Goal: Task Accomplishment & Management: Manage account settings

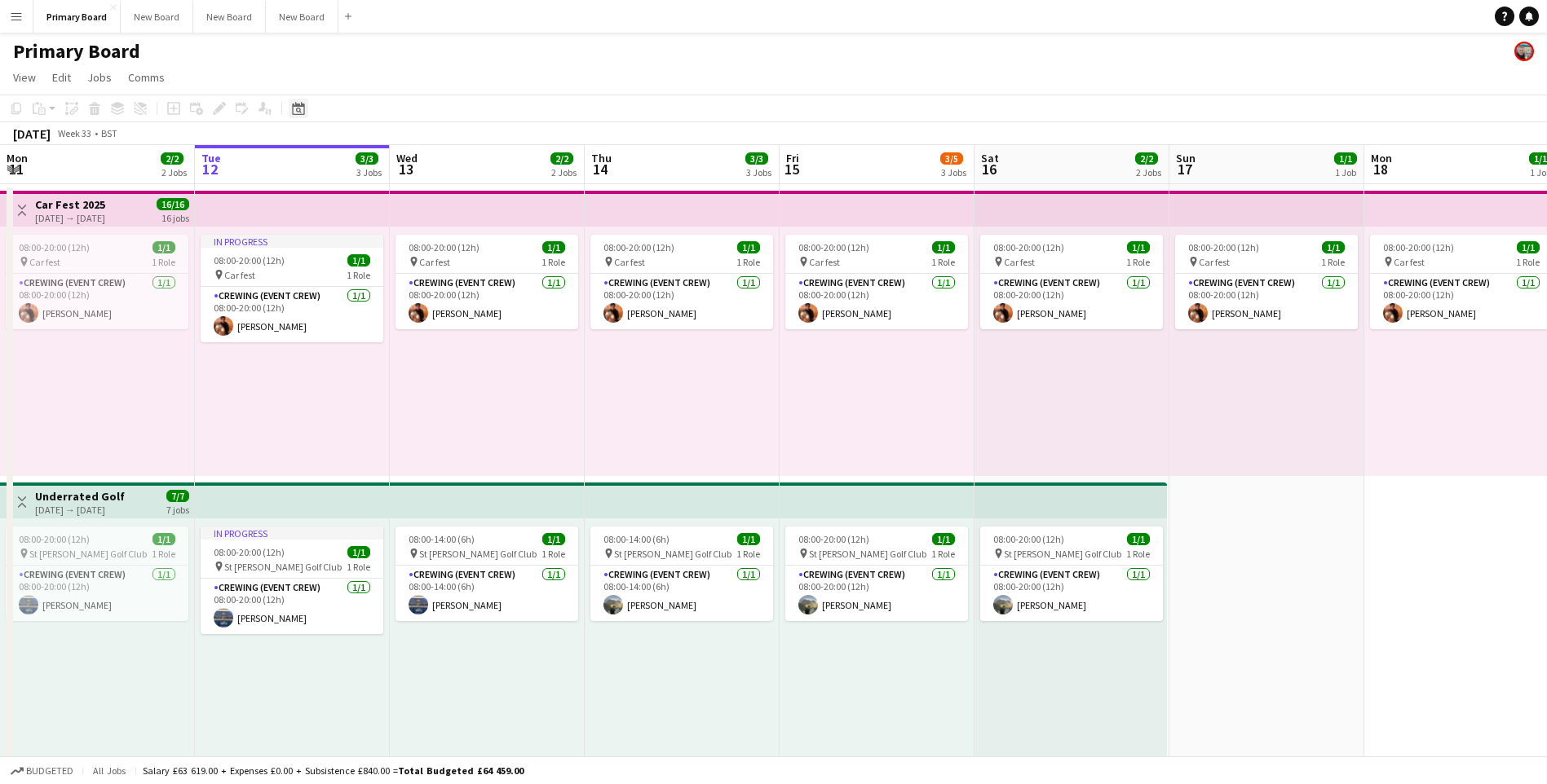
click at [299, 108] on icon "Date picker" at bounding box center [298, 108] width 13 height 13
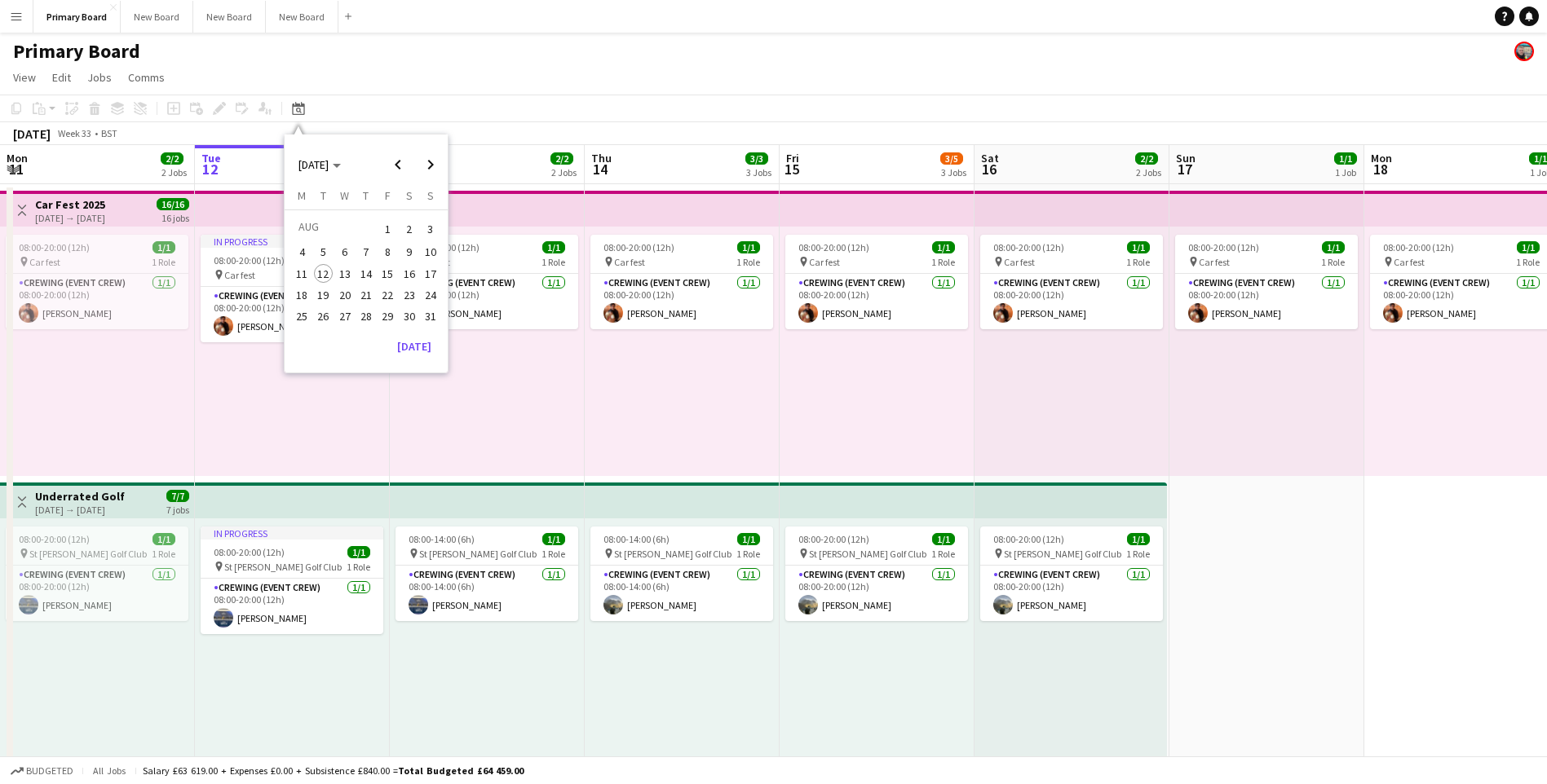
click at [327, 291] on span "19" at bounding box center [324, 296] width 19 height 19
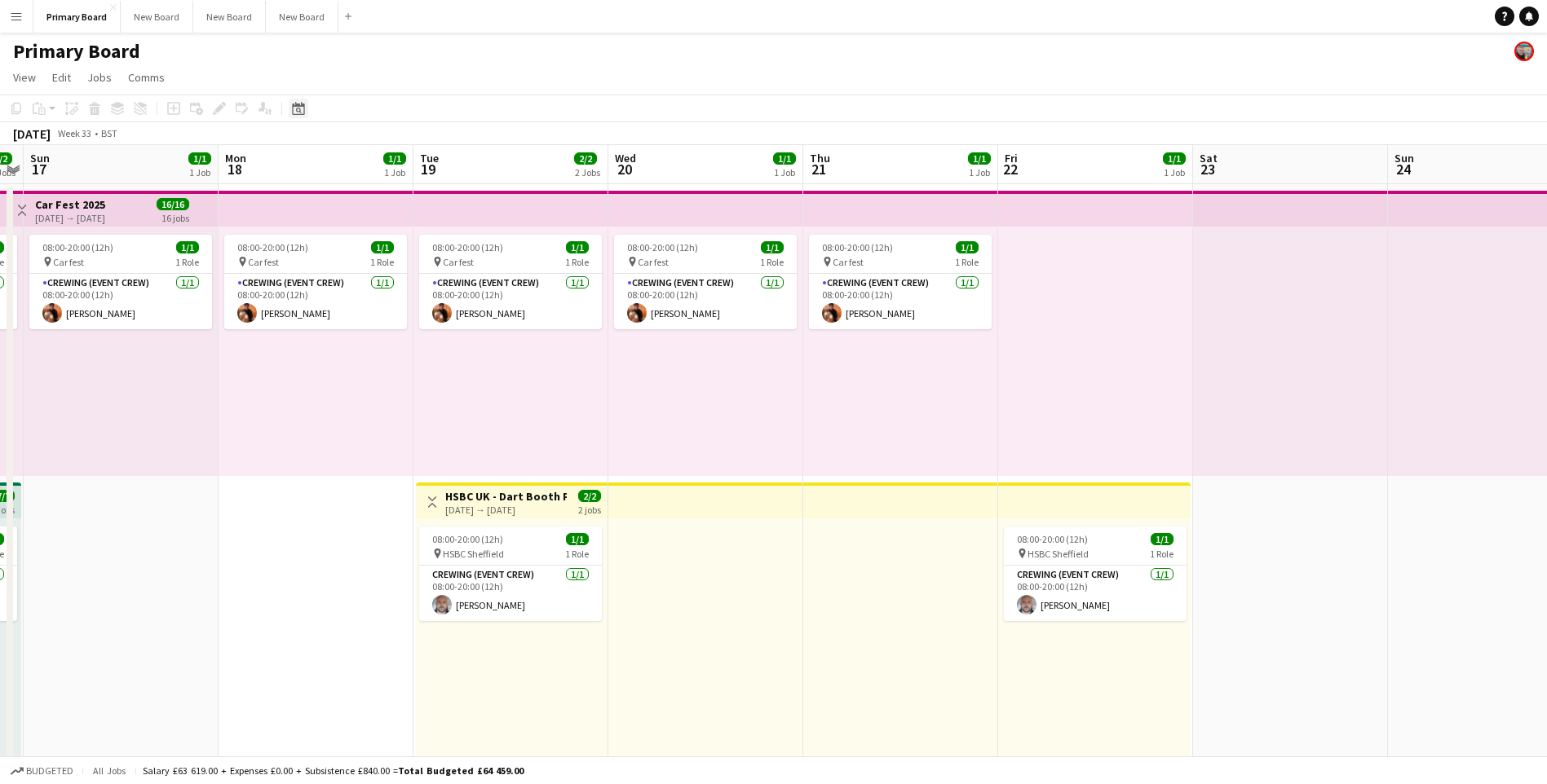
click at [294, 110] on icon "Date picker" at bounding box center [298, 108] width 13 height 13
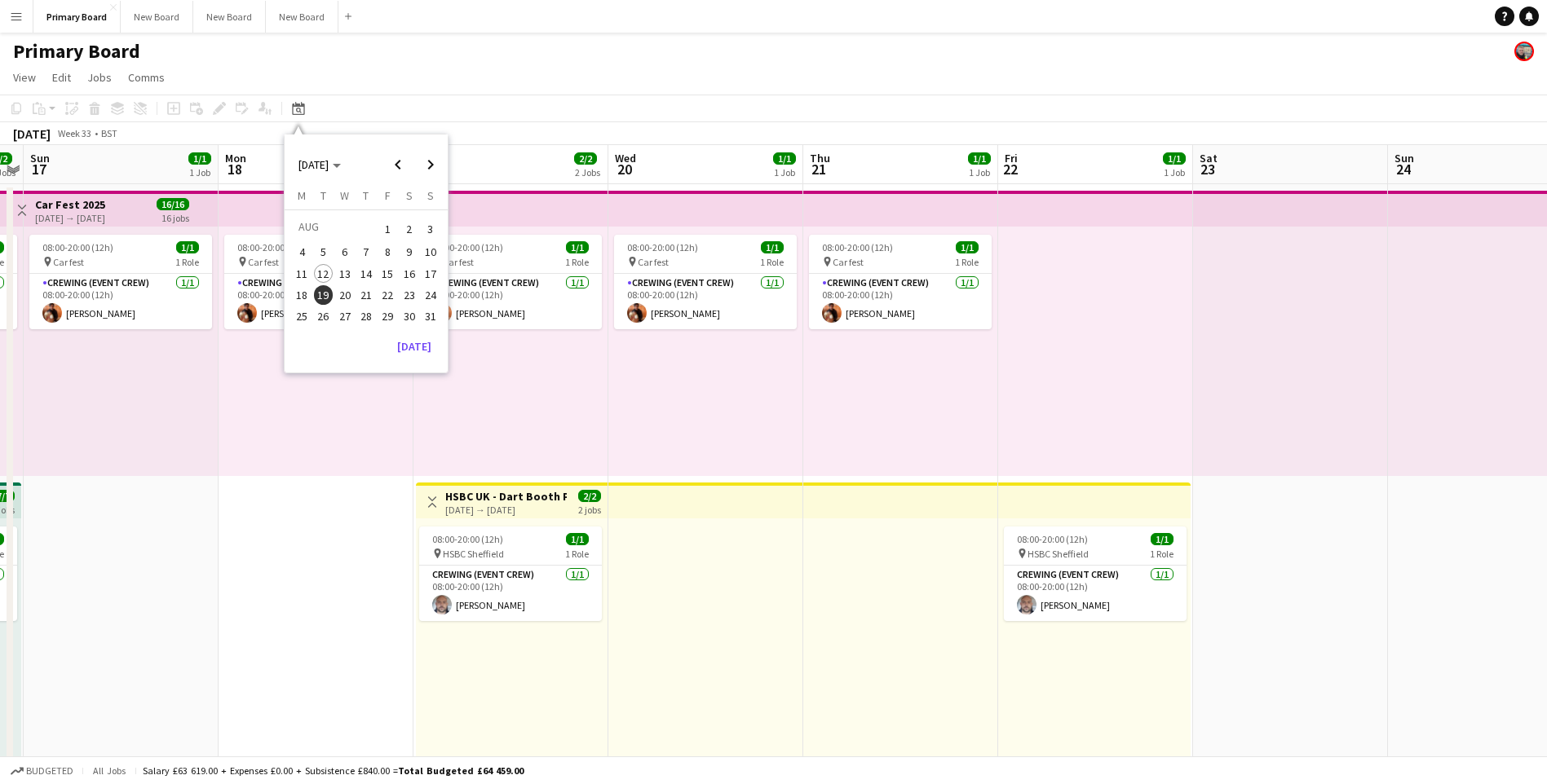
click at [405, 292] on span "23" at bounding box center [409, 296] width 19 height 19
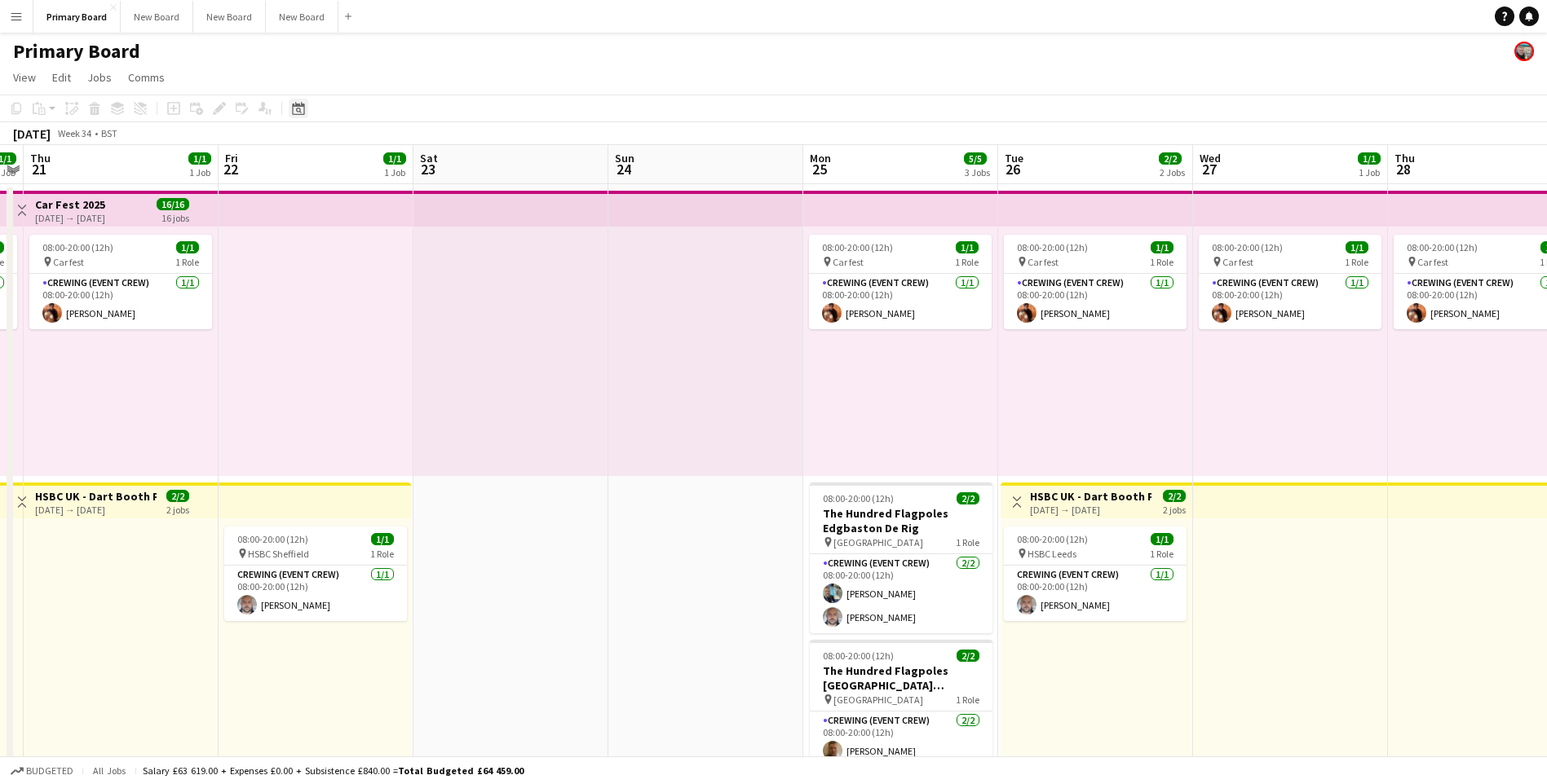
click at [301, 104] on icon at bounding box center [298, 108] width 13 height 13
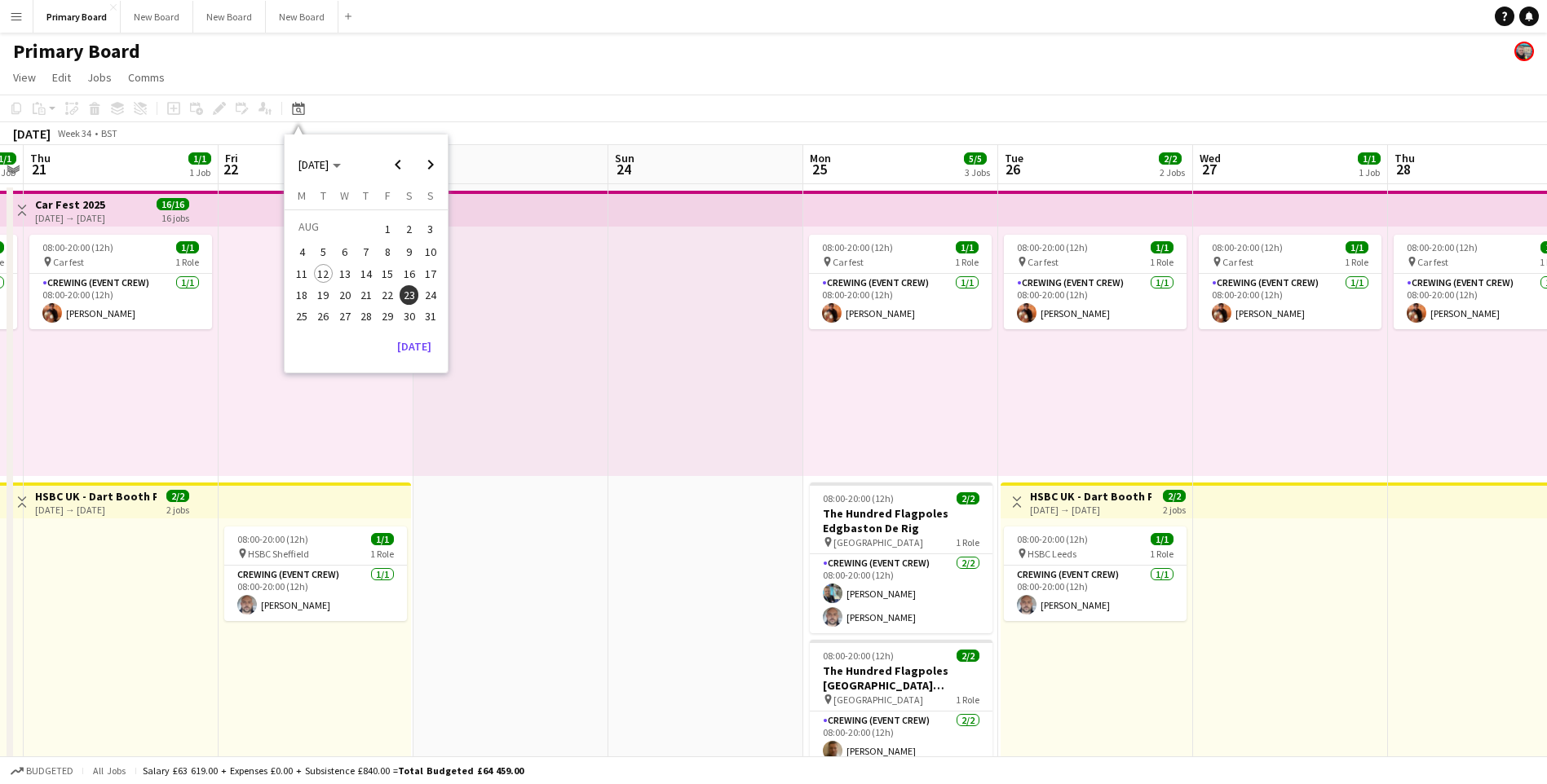
click at [389, 318] on span "29" at bounding box center [388, 316] width 19 height 19
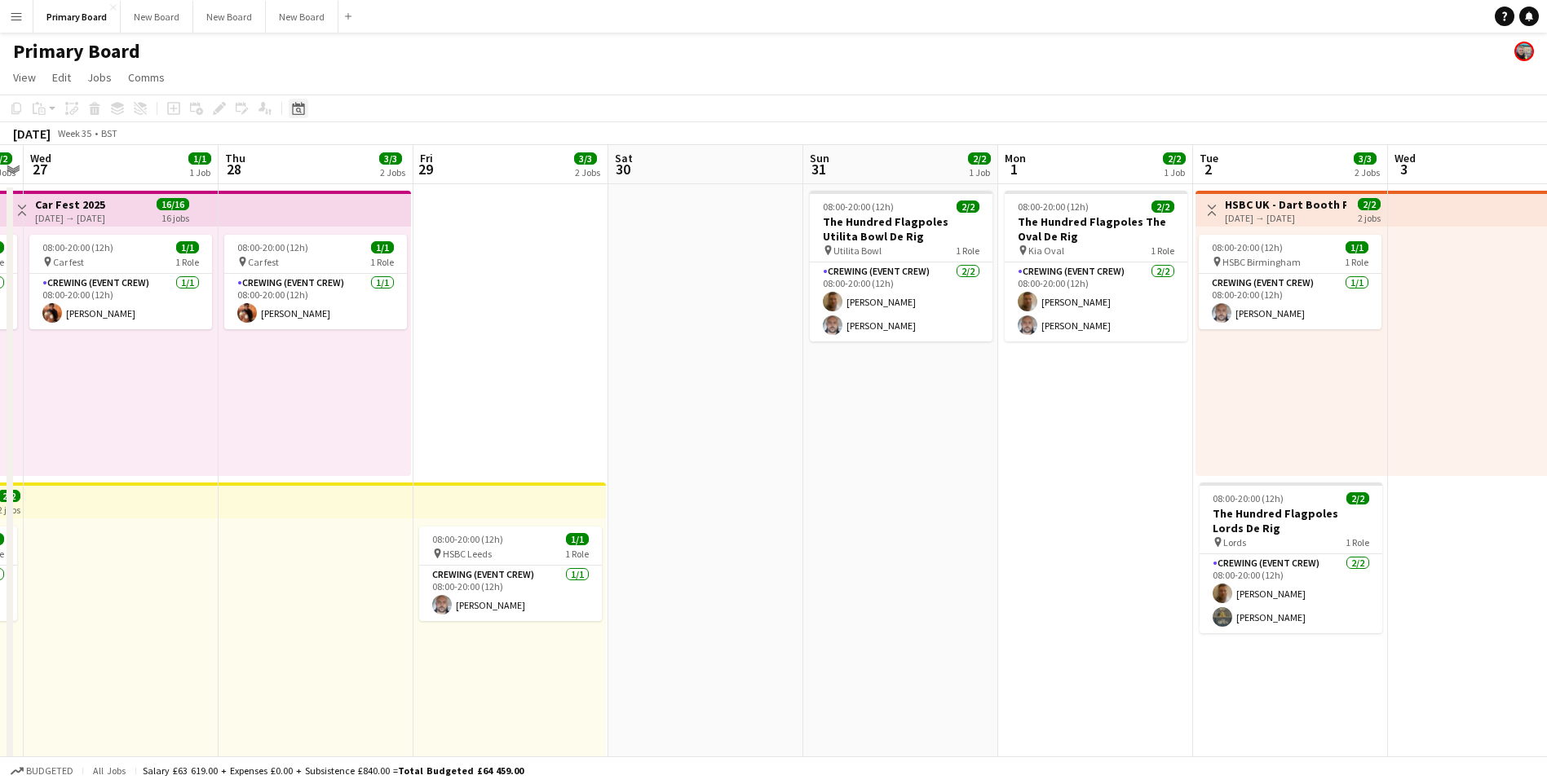
click at [296, 108] on icon "Date picker" at bounding box center [298, 108] width 13 height 13
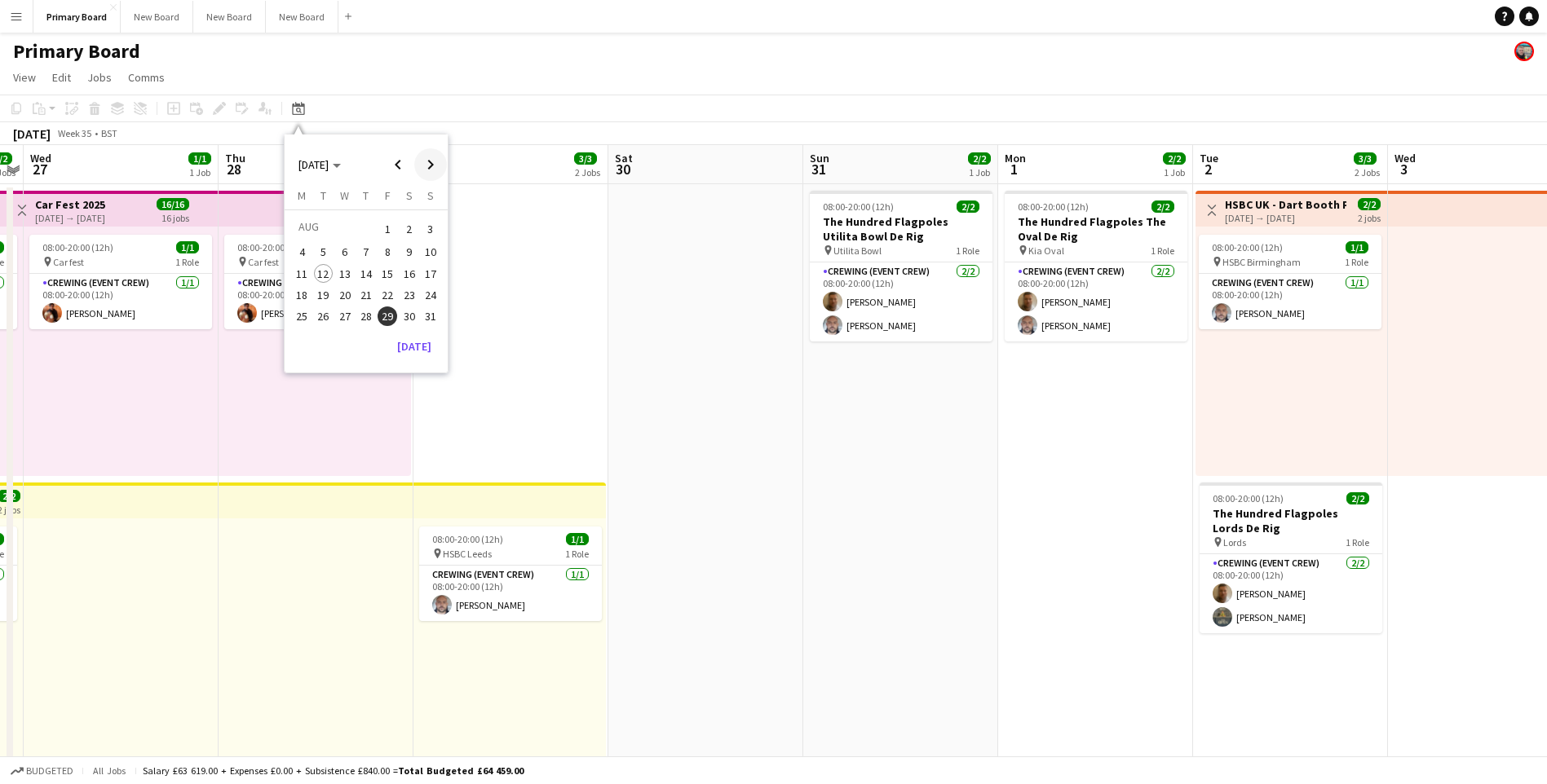
click at [429, 162] on span "Next month" at bounding box center [430, 165] width 33 height 33
click at [346, 246] on span "3" at bounding box center [345, 249] width 19 height 19
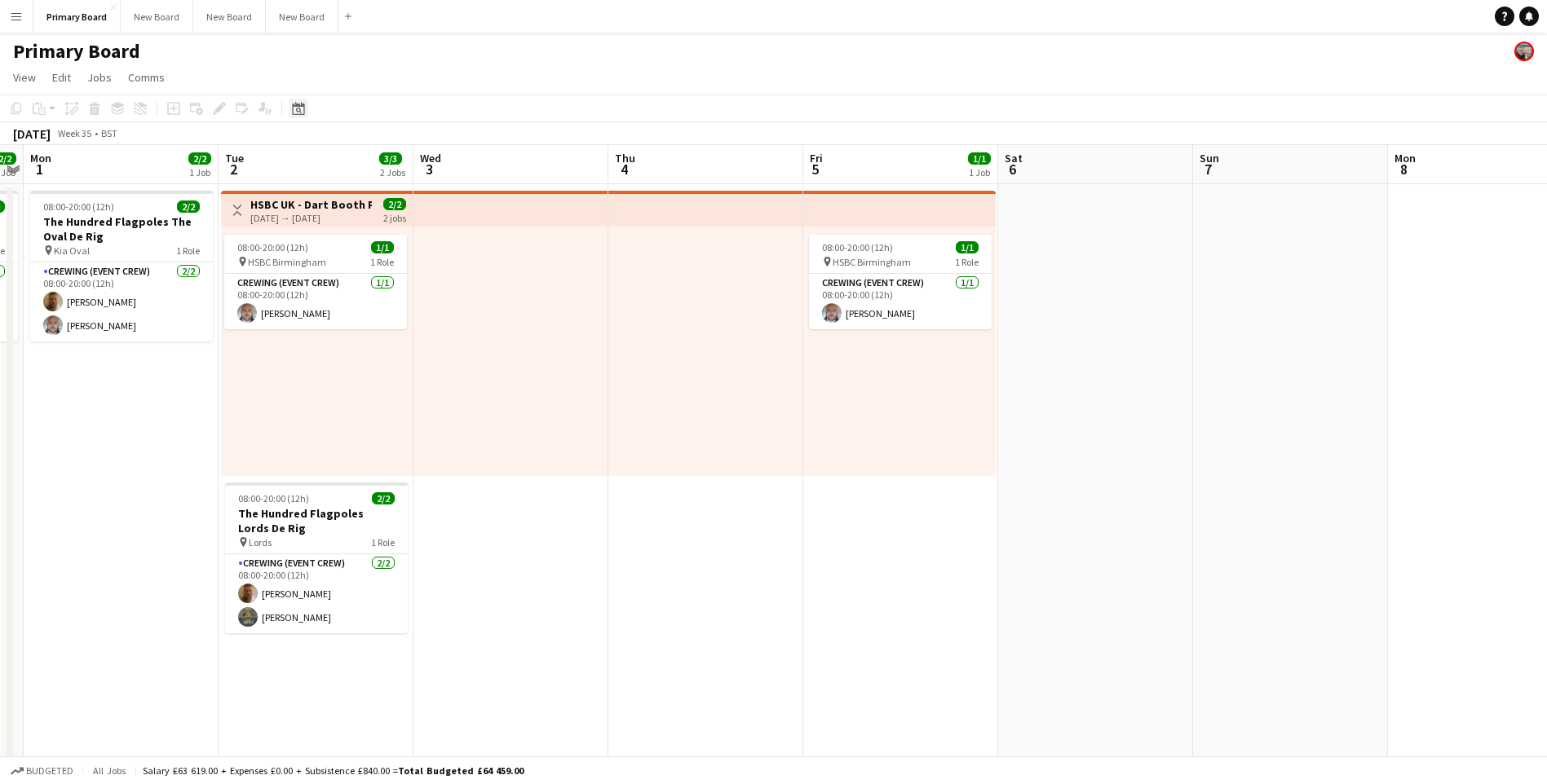
click at [297, 110] on icon at bounding box center [299, 110] width 6 height 6
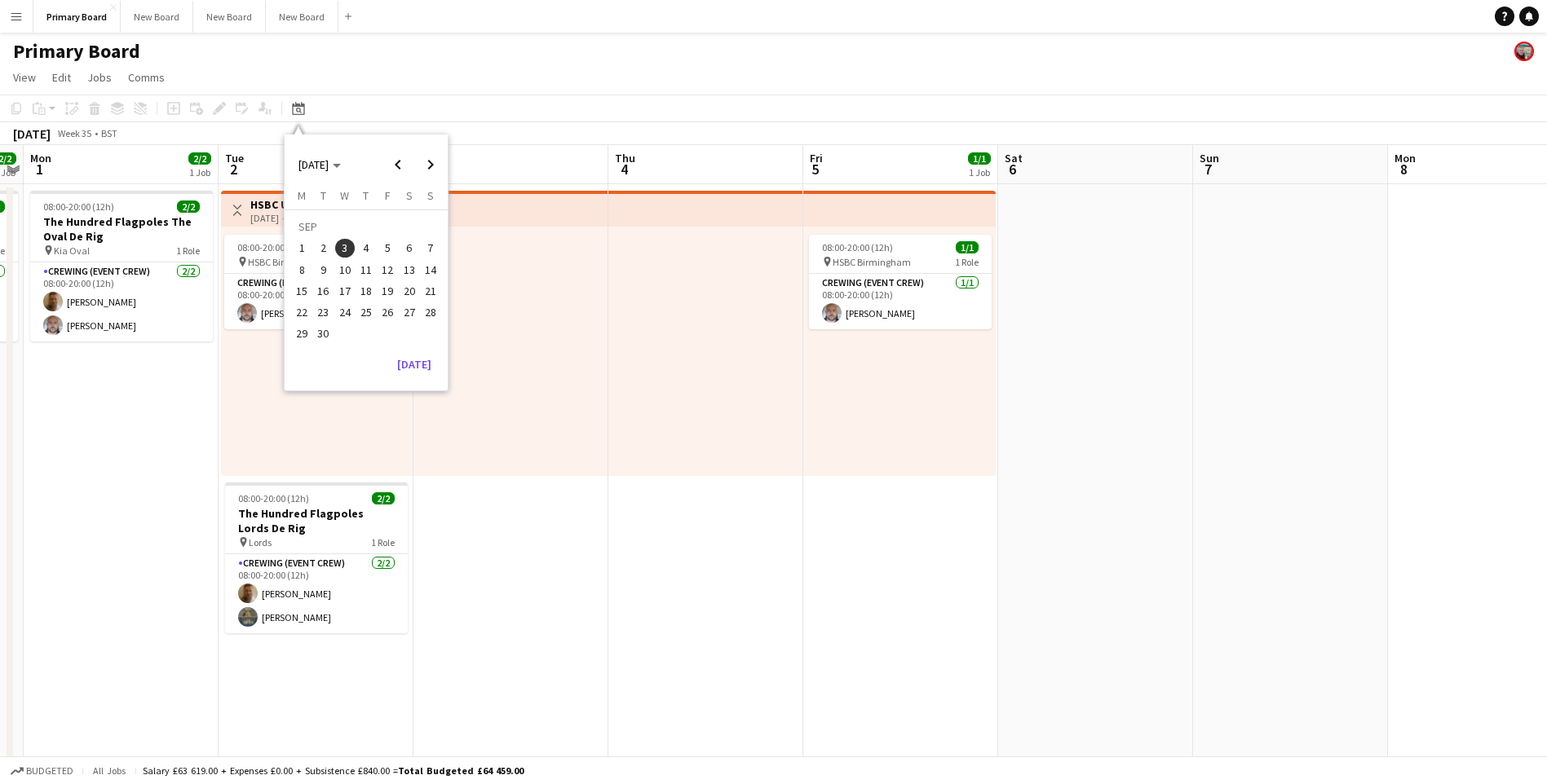
click at [298, 269] on span "8" at bounding box center [301, 269] width 19 height 19
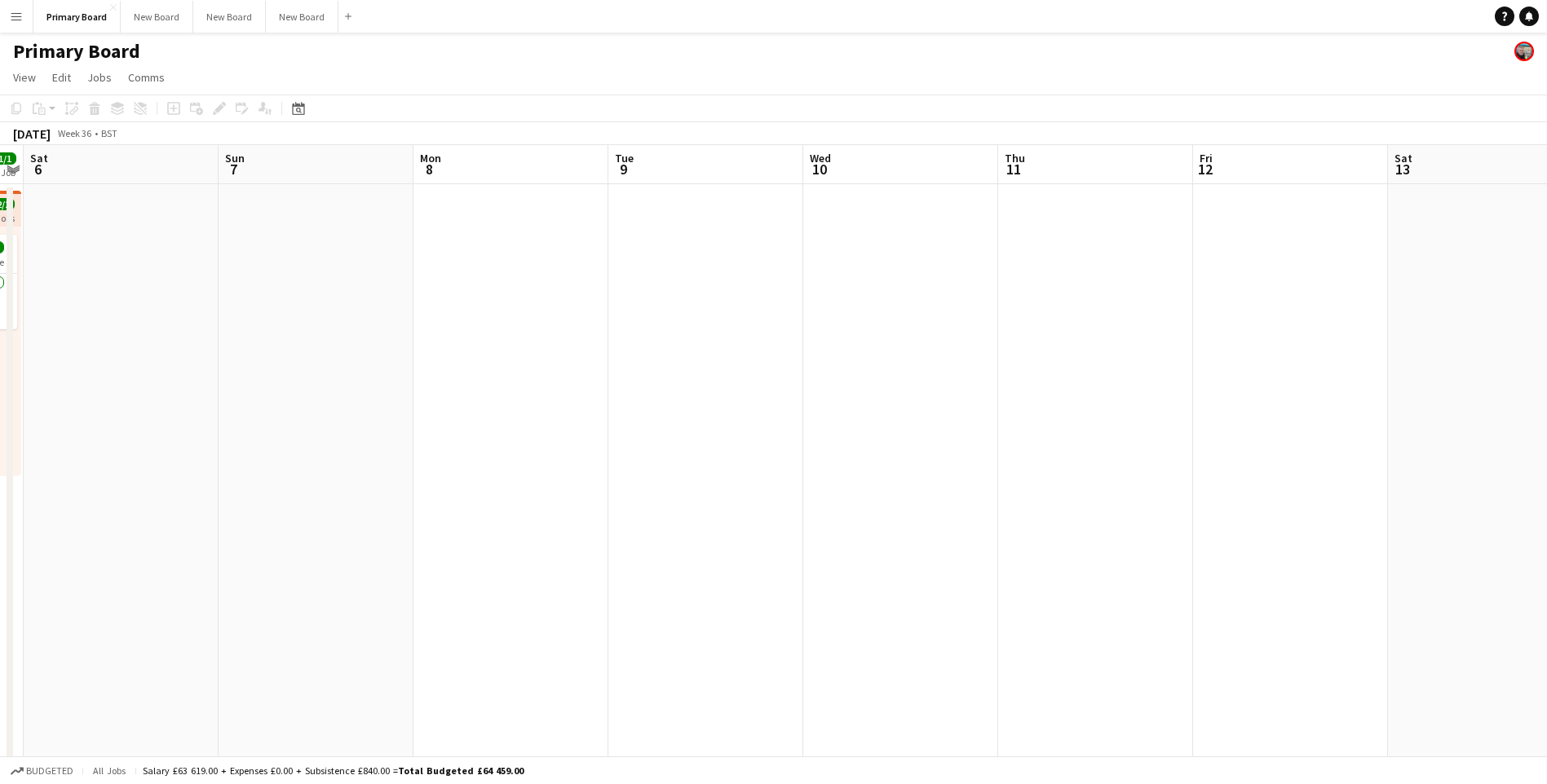
click at [18, 14] on app-icon "Menu" at bounding box center [16, 16] width 13 height 13
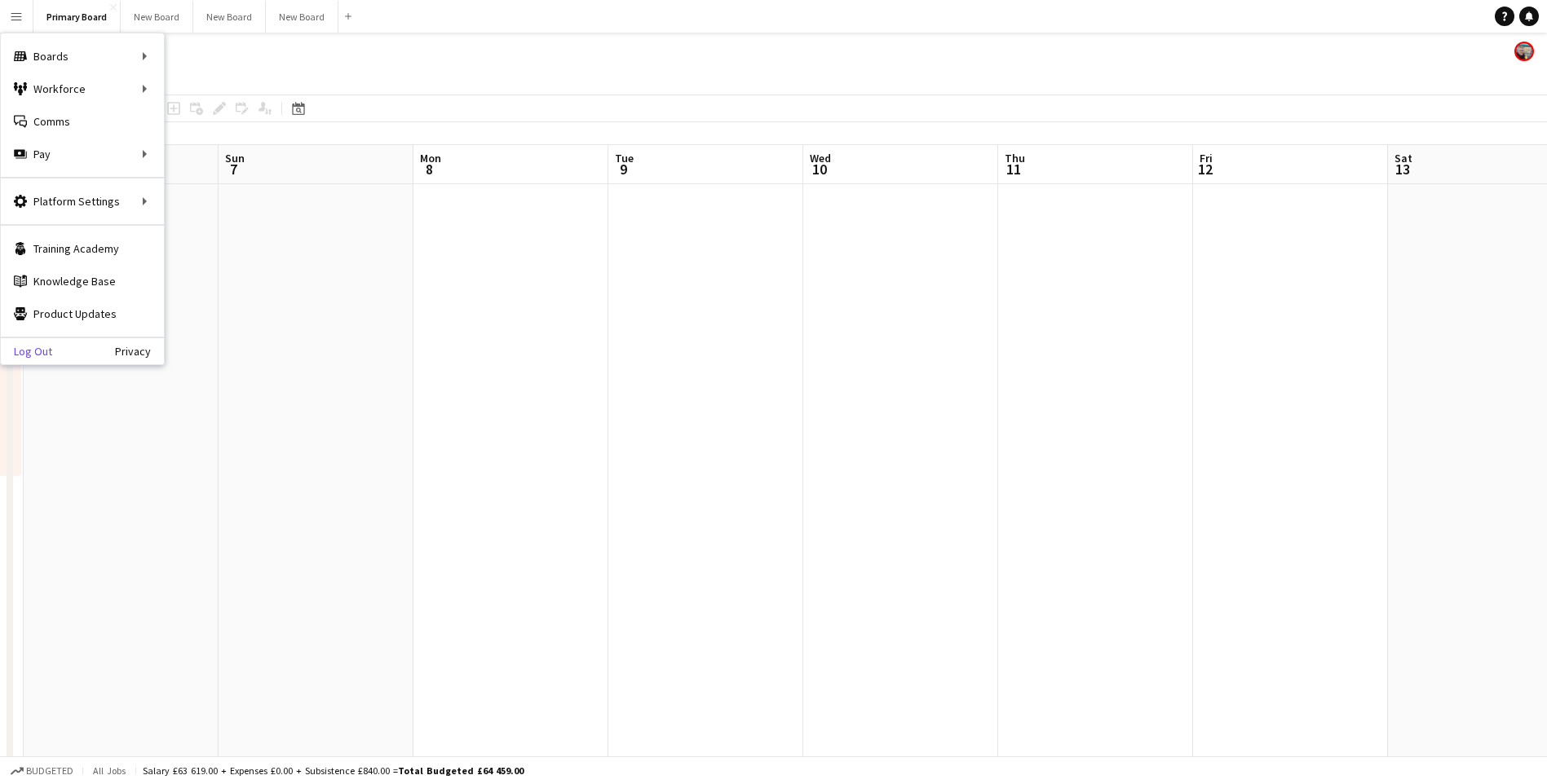
click at [34, 350] on link "Log Out" at bounding box center [26, 351] width 51 height 13
